Goal: Task Accomplishment & Management: Manage account settings

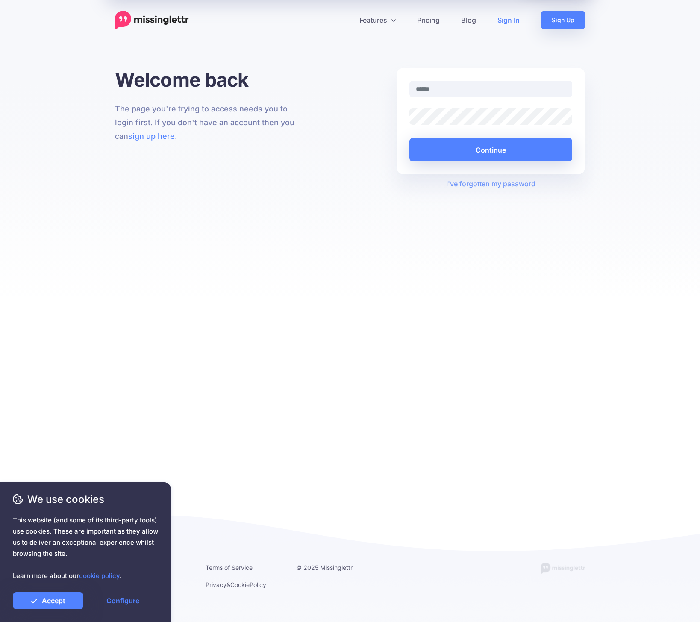
click at [536, 91] on input "text" at bounding box center [490, 89] width 163 height 17
click at [562, 89] on input "text" at bounding box center [490, 89] width 163 height 17
click at [456, 89] on input "text" at bounding box center [490, 89] width 163 height 17
type input "**********"
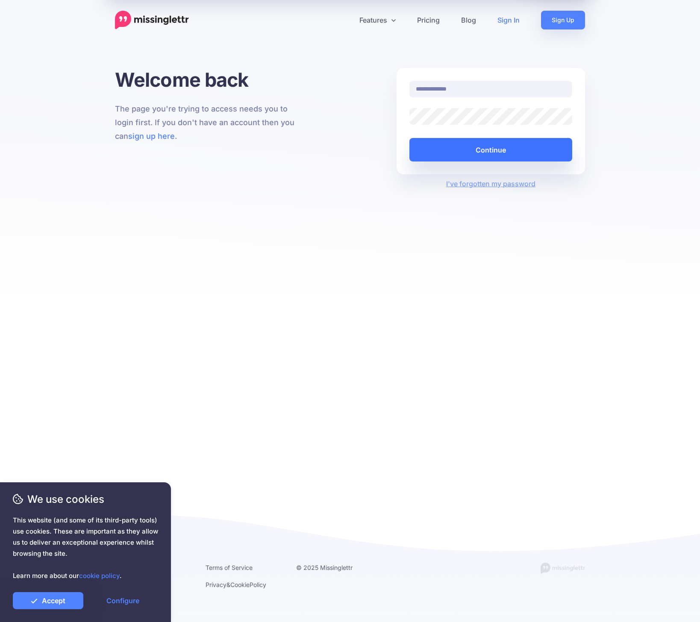
click at [481, 140] on button "Continue" at bounding box center [490, 150] width 163 height 24
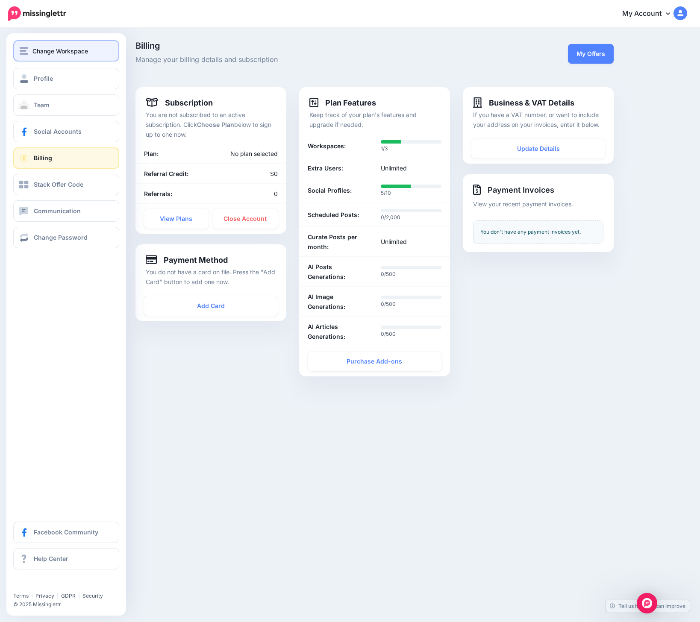
click at [13, 47] on button "Change Workspace" at bounding box center [66, 50] width 106 height 21
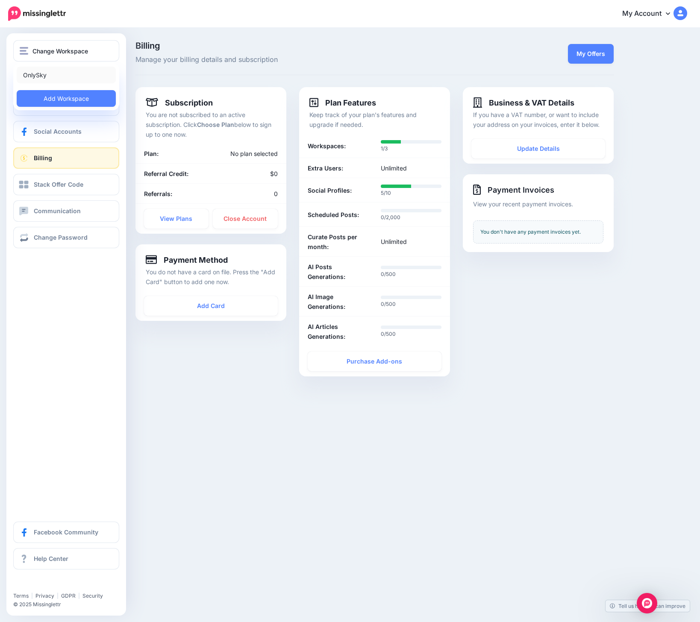
click at [43, 73] on link "OnlySky" at bounding box center [66, 75] width 99 height 17
click at [43, 128] on span "Social Accounts" at bounding box center [58, 131] width 48 height 7
